Goal: Task Accomplishment & Management: Manage account settings

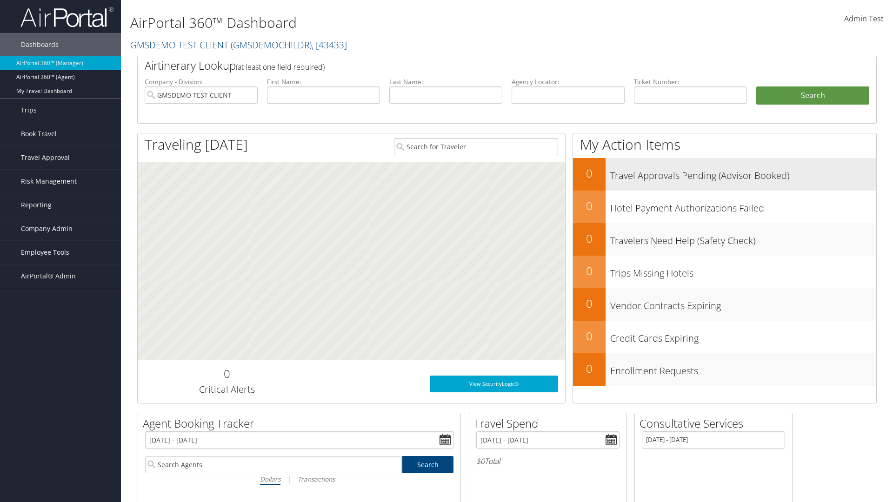
click at [743, 173] on h3 "Travel Approvals Pending (Advisor Booked)" at bounding box center [743, 174] width 266 height 18
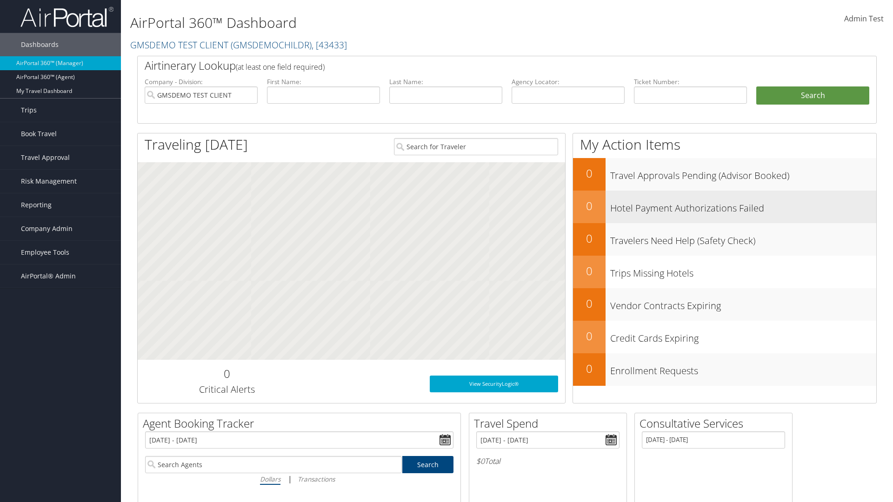
click at [743, 206] on h3 "Hotel Payment Authorizations Failed" at bounding box center [743, 206] width 266 height 18
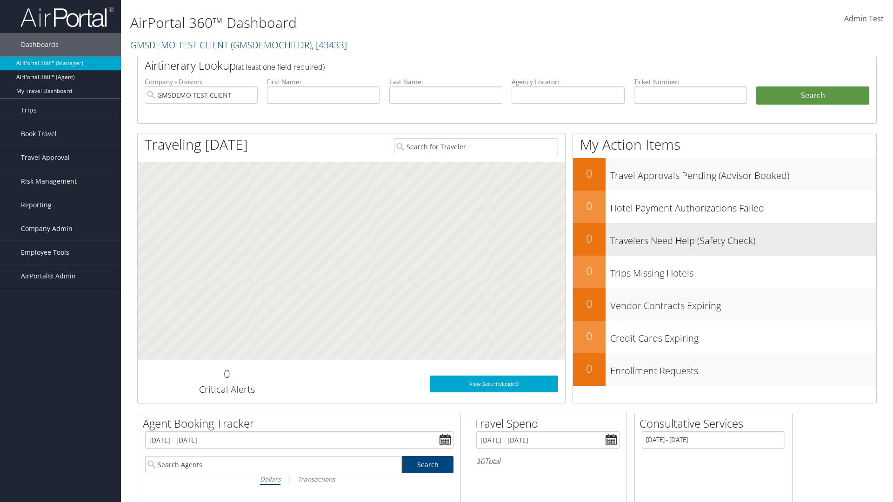
click at [743, 238] on h3 "Travelers Need Help (Safety Check)" at bounding box center [743, 239] width 266 height 18
